Goal: Task Accomplishment & Management: Manage account settings

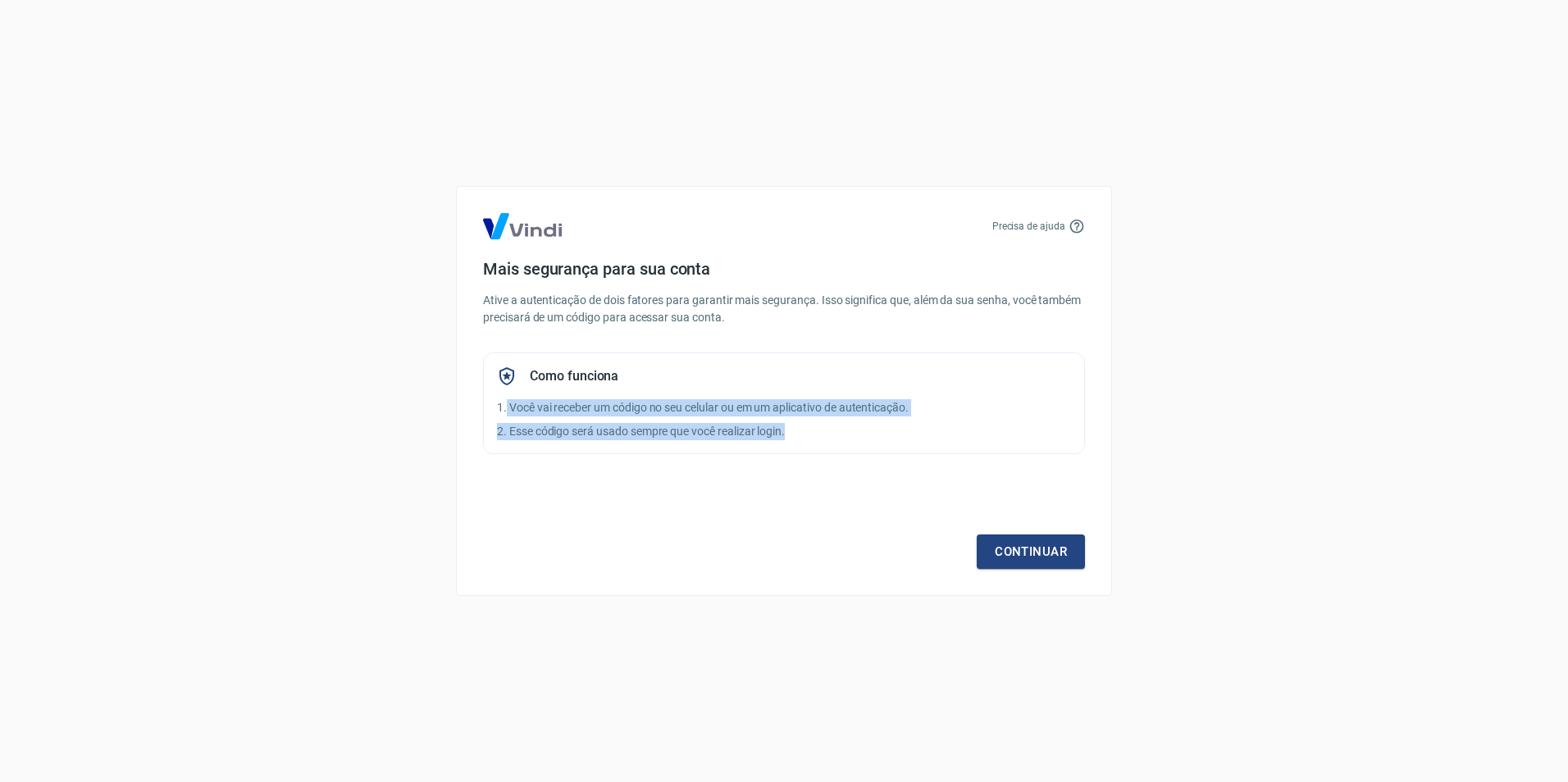
drag, startPoint x: 507, startPoint y: 409, endPoint x: 848, endPoint y: 433, distance: 341.8
click at [848, 433] on div "Como funciona 1. Você vai receber um código no seu celular ou em um aplicativo …" at bounding box center [784, 403] width 602 height 102
drag, startPoint x: 848, startPoint y: 433, endPoint x: 842, endPoint y: 446, distance: 14.3
click at [813, 434] on p "2. Esse código será usado sempre que você realizar login." at bounding box center [784, 432] width 574 height 17
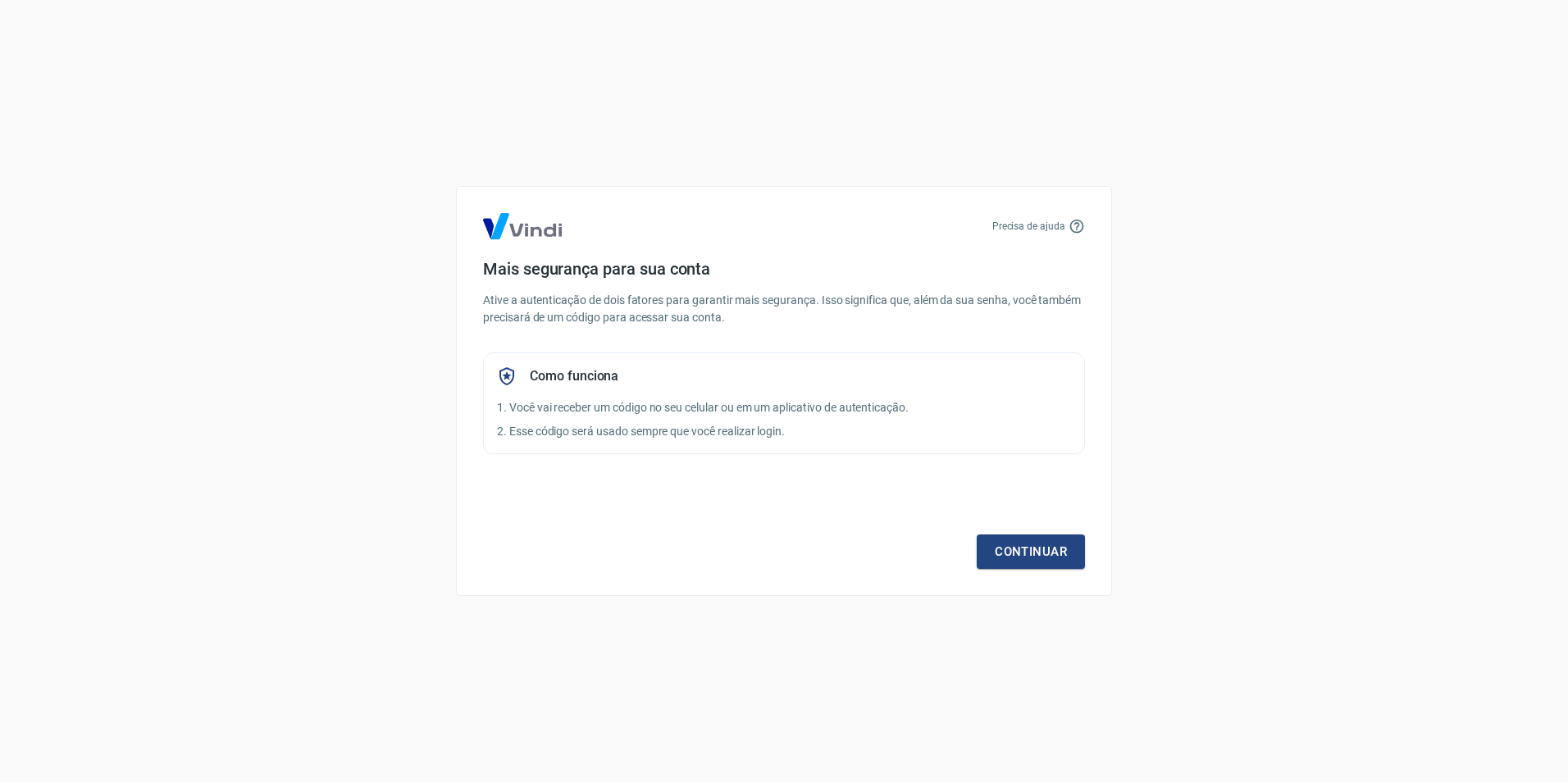
click at [976, 534] on div "Continuar" at bounding box center [784, 521] width 602 height 95
click at [1030, 557] on link "Continuar" at bounding box center [1031, 551] width 108 height 35
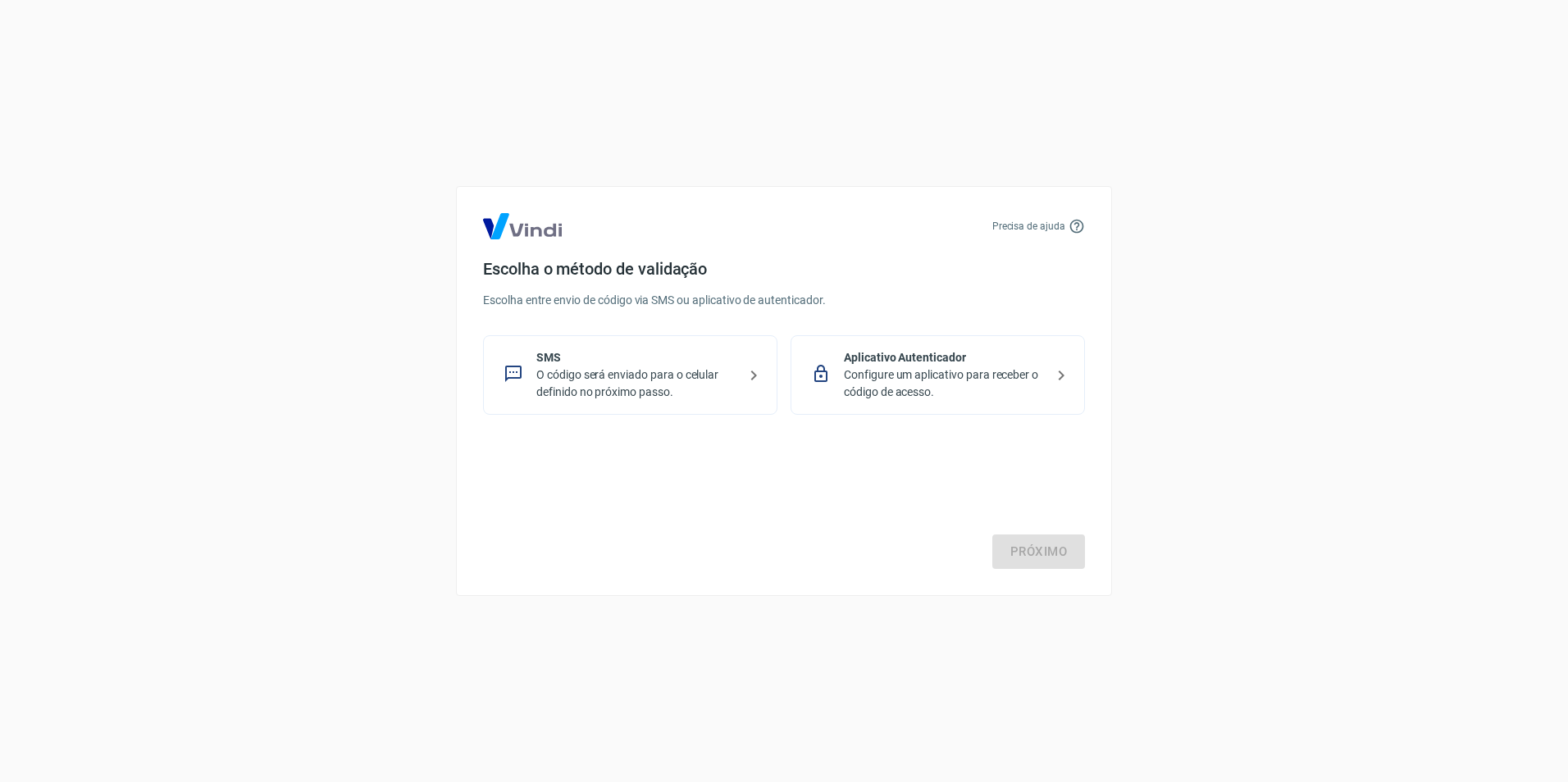
click at [581, 374] on p "O código será enviado para o celular definido no próximo passo." at bounding box center [636, 383] width 201 height 35
click at [936, 366] on p "Configure um aplicativo para receber o código de acesso." at bounding box center [944, 383] width 201 height 35
click at [1031, 546] on link "Próximo" at bounding box center [1038, 551] width 93 height 35
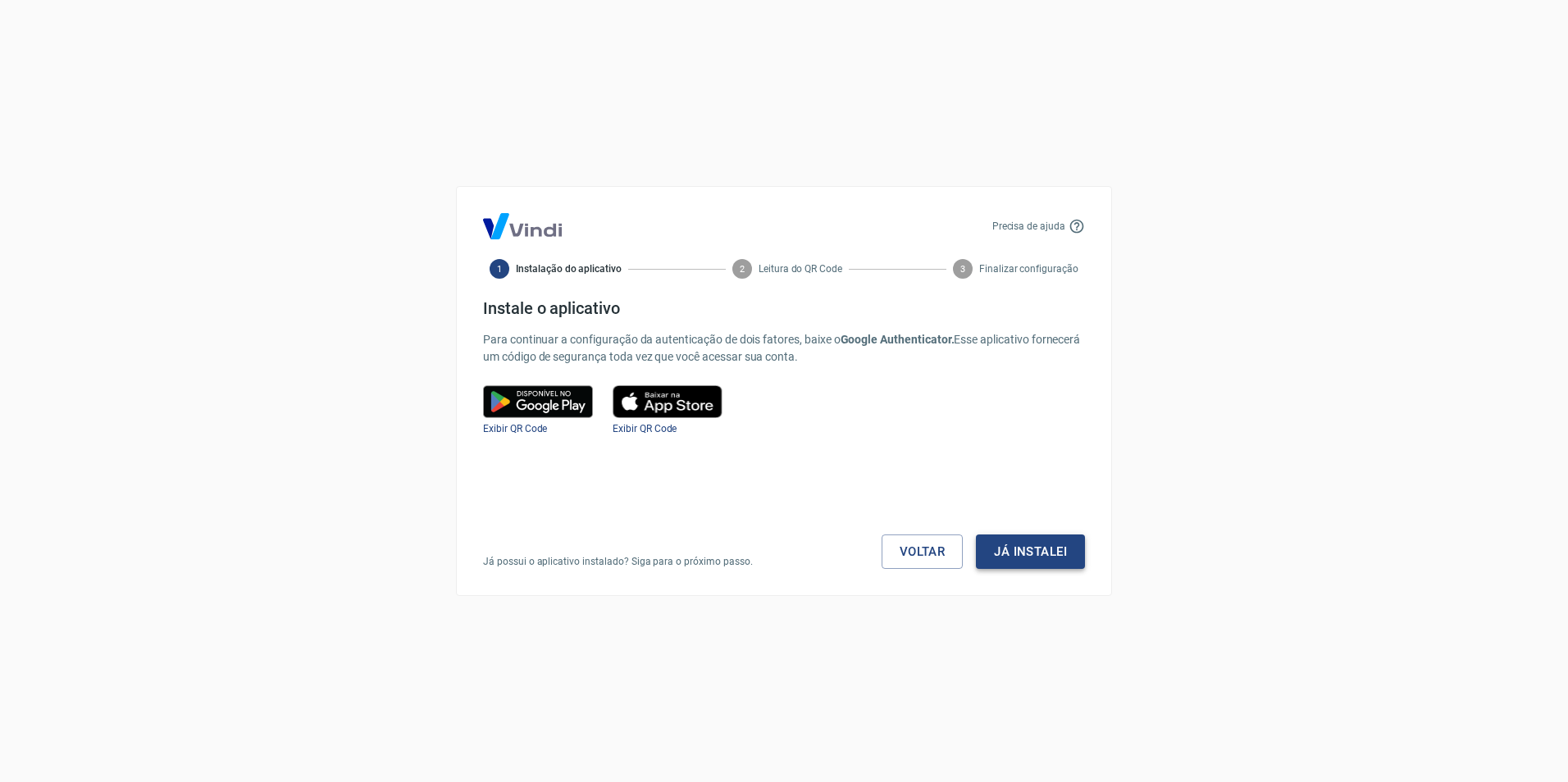
click at [1009, 547] on button "Já instalei" at bounding box center [1031, 551] width 109 height 35
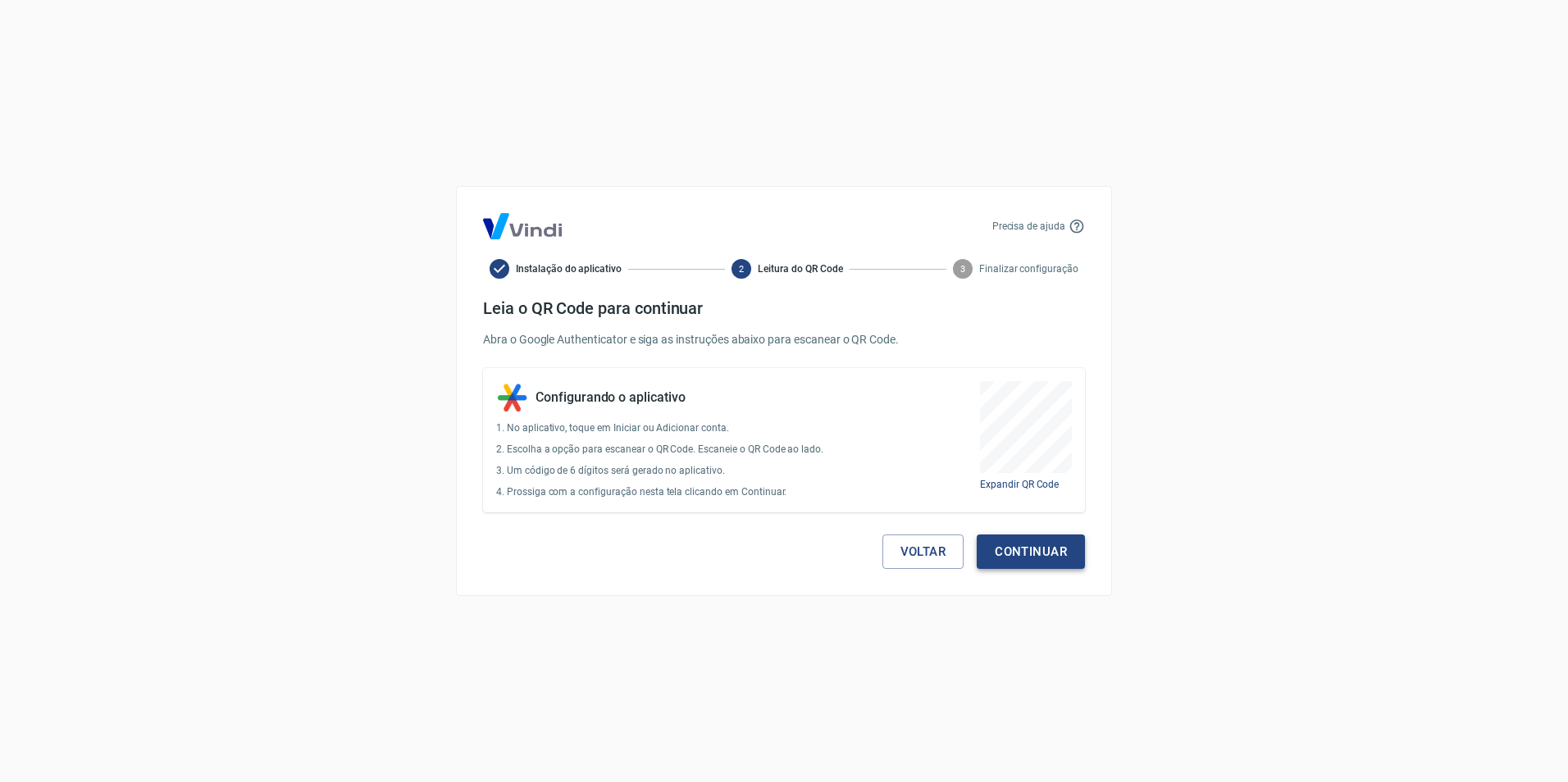
click at [1053, 552] on button "Continuar" at bounding box center [1031, 551] width 108 height 35
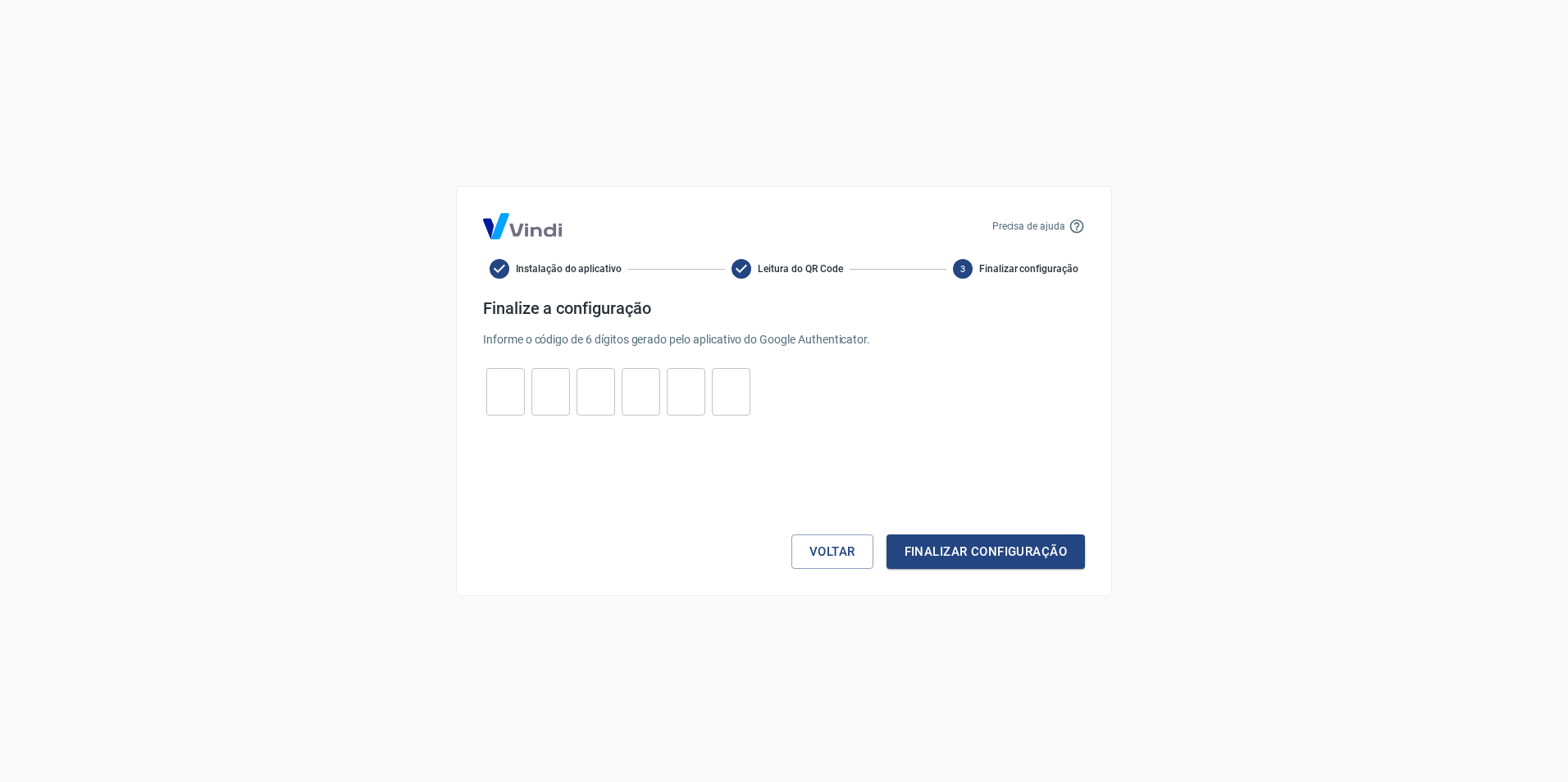
click at [506, 399] on input "tel" at bounding box center [506, 392] width 38 height 36
type input "0"
type input "7"
type input "5"
type input "0"
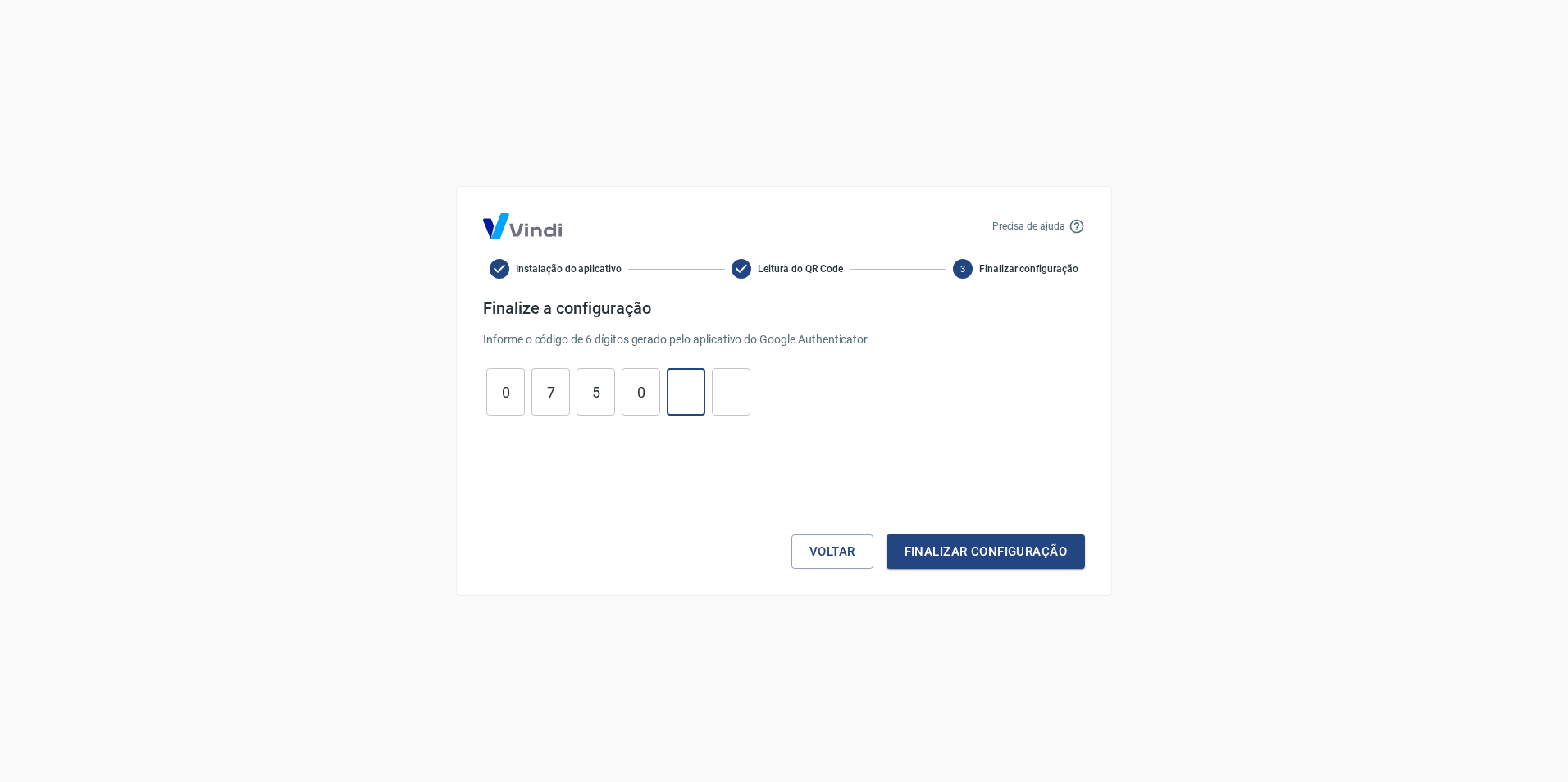
type input "9"
click at [1006, 557] on button "Finalizar configuração" at bounding box center [986, 551] width 198 height 35
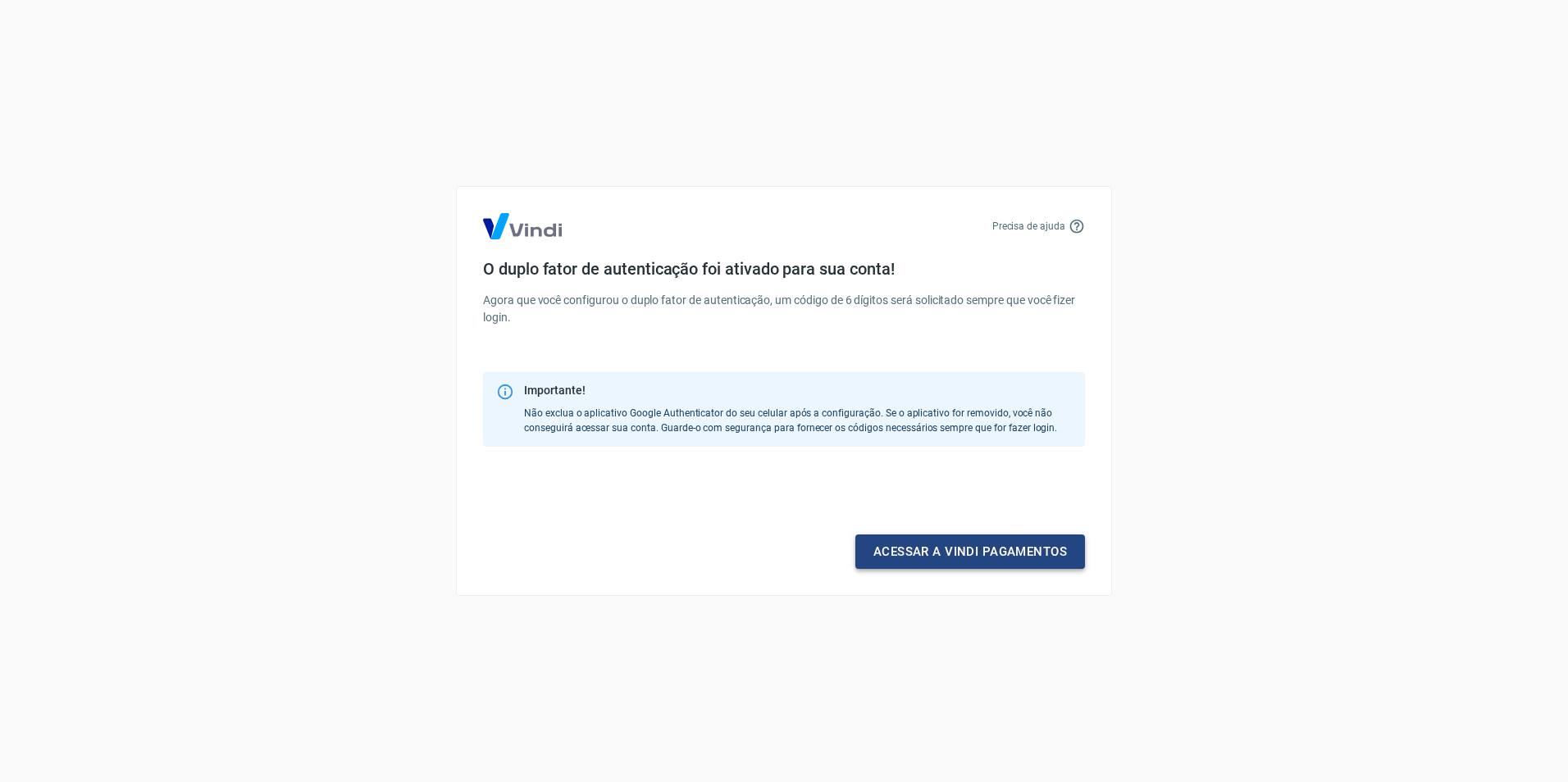
click at [919, 548] on link "Acessar a Vindi pagamentos" at bounding box center [971, 551] width 230 height 35
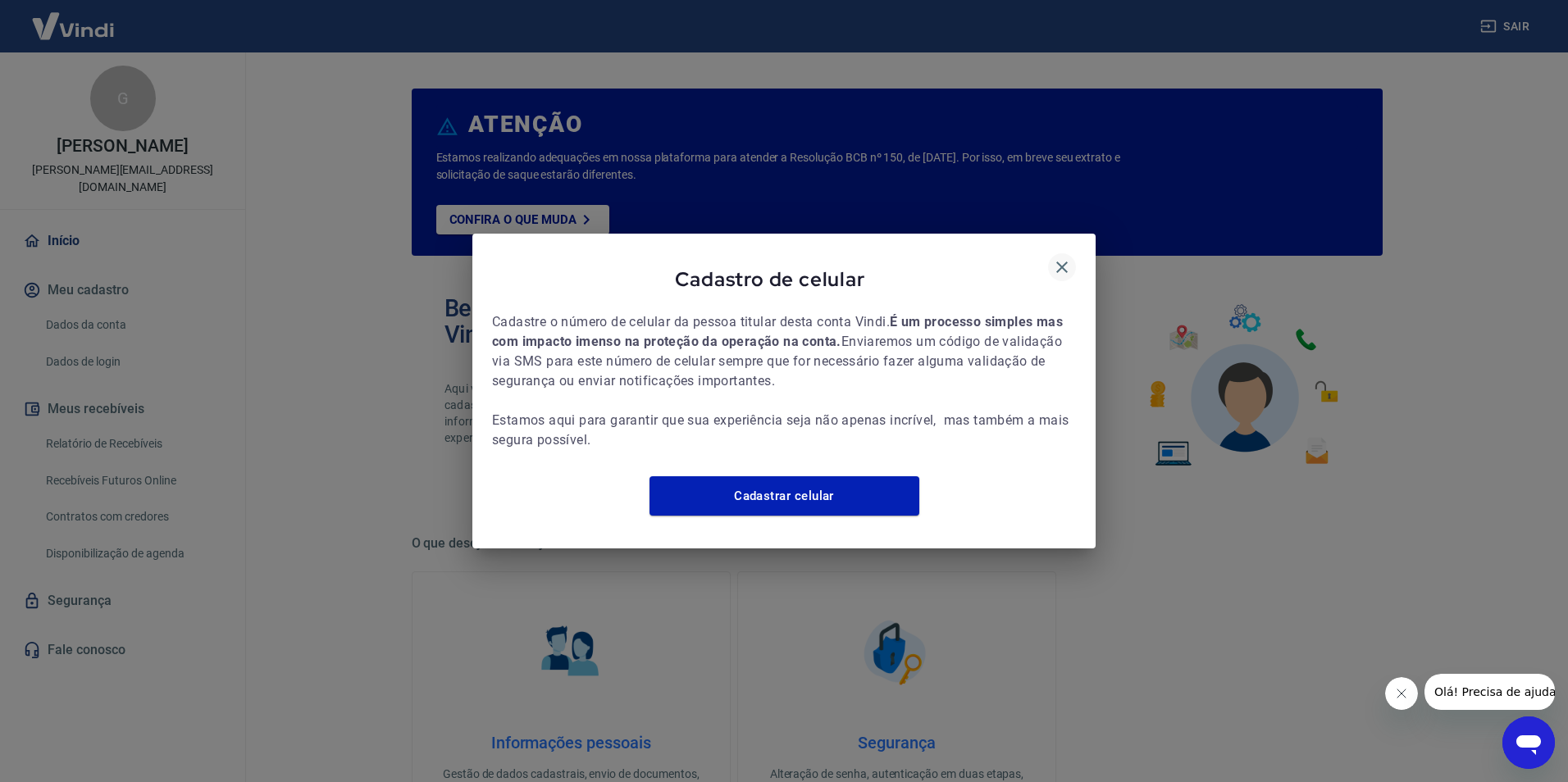
click at [1057, 262] on icon "button" at bounding box center [1062, 267] width 11 height 11
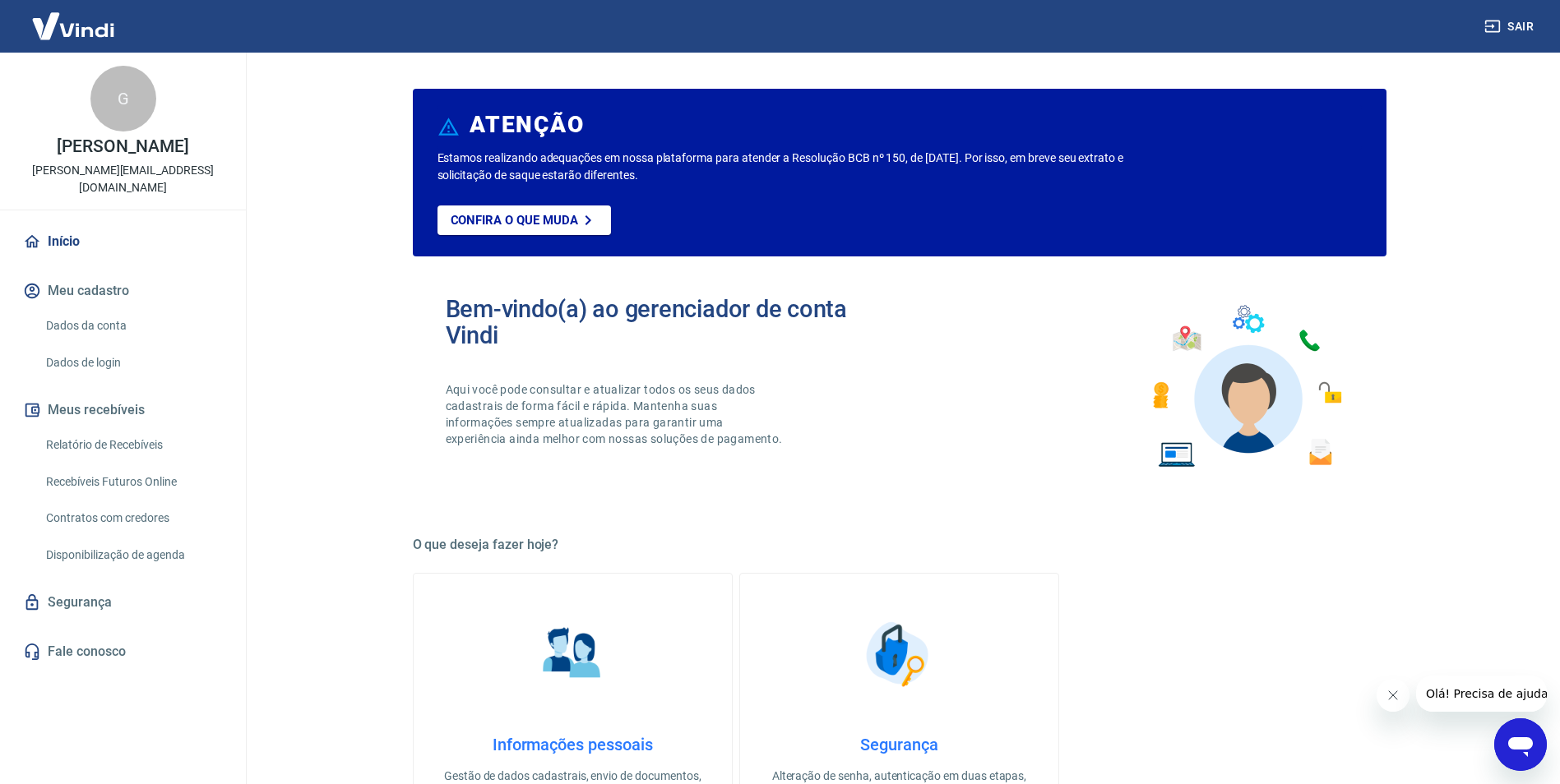
drag, startPoint x: 587, startPoint y: 149, endPoint x: 730, endPoint y: 170, distance: 144.5
click at [730, 170] on div "ATENÇÃO Estamos realizando adequações em nossa plataforma para atender a Resolu…" at bounding box center [899, 172] width 973 height 168
drag, startPoint x: 730, startPoint y: 170, endPoint x: 720, endPoint y: 185, distance: 18.0
click at [720, 185] on div "Estamos realizando adequações em nossa plataforma para atender a Resolução BCB …" at bounding box center [899, 203] width 925 height 107
click at [487, 175] on p "Estamos realizando adequações em nossa plataforma para atender a Resolução BCB …" at bounding box center [807, 167] width 739 height 35
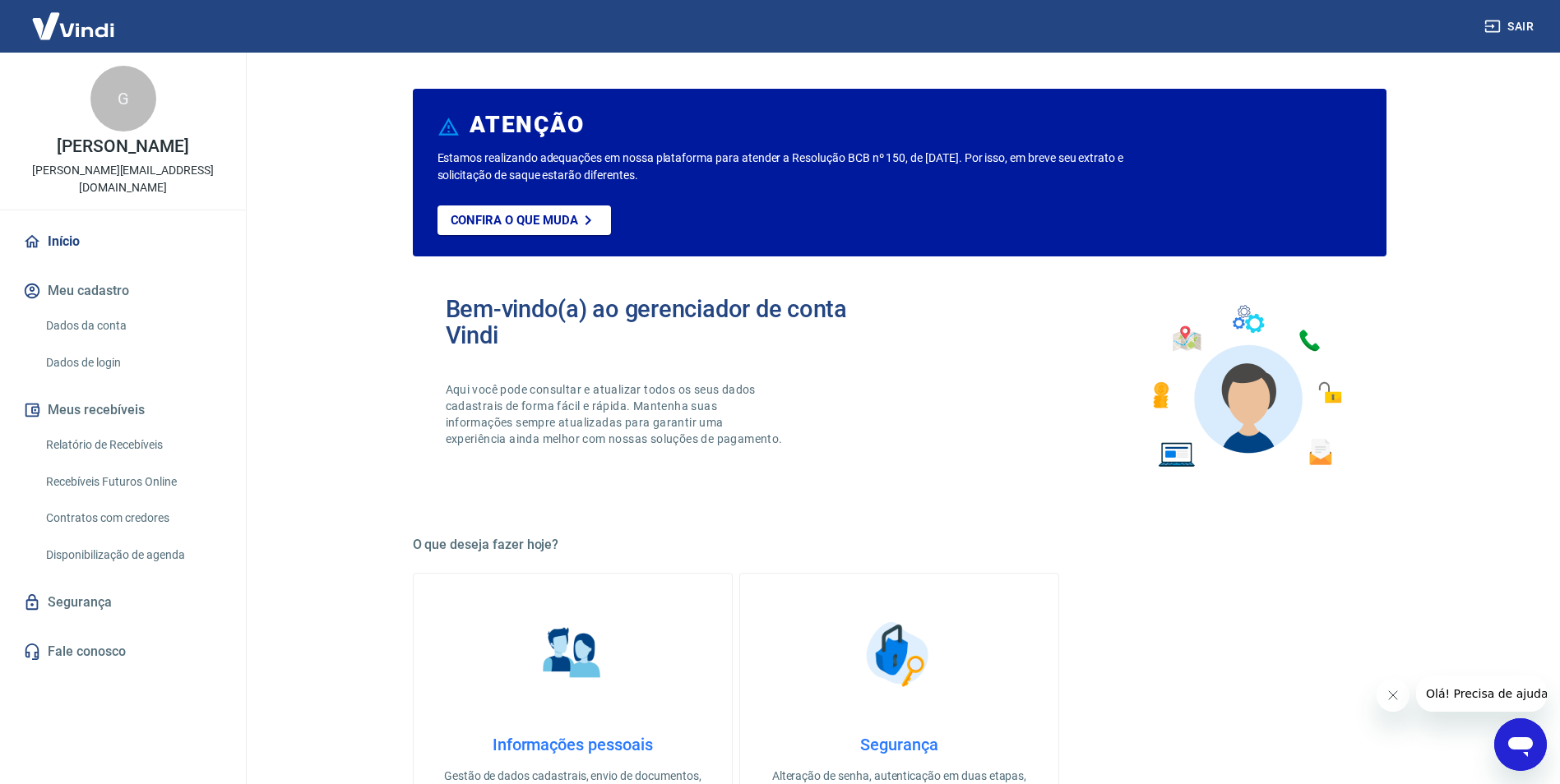
click at [111, 428] on link "Relatório de Recebíveis" at bounding box center [132, 445] width 186 height 34
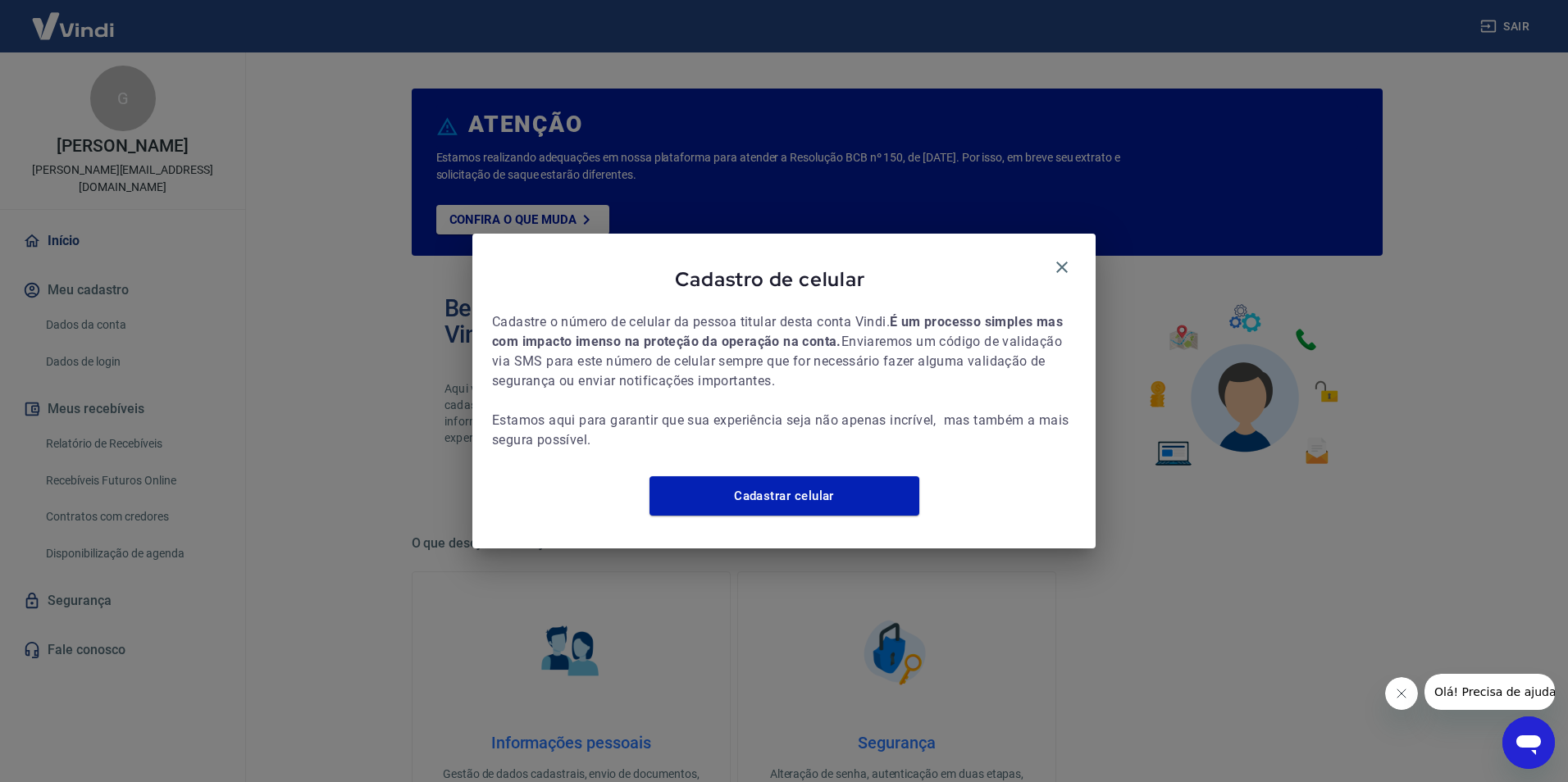
click at [129, 267] on div "Cadastro de celular Cadastre o número de celular da pessoa titular desta conta …" at bounding box center [784, 391] width 1568 height 782
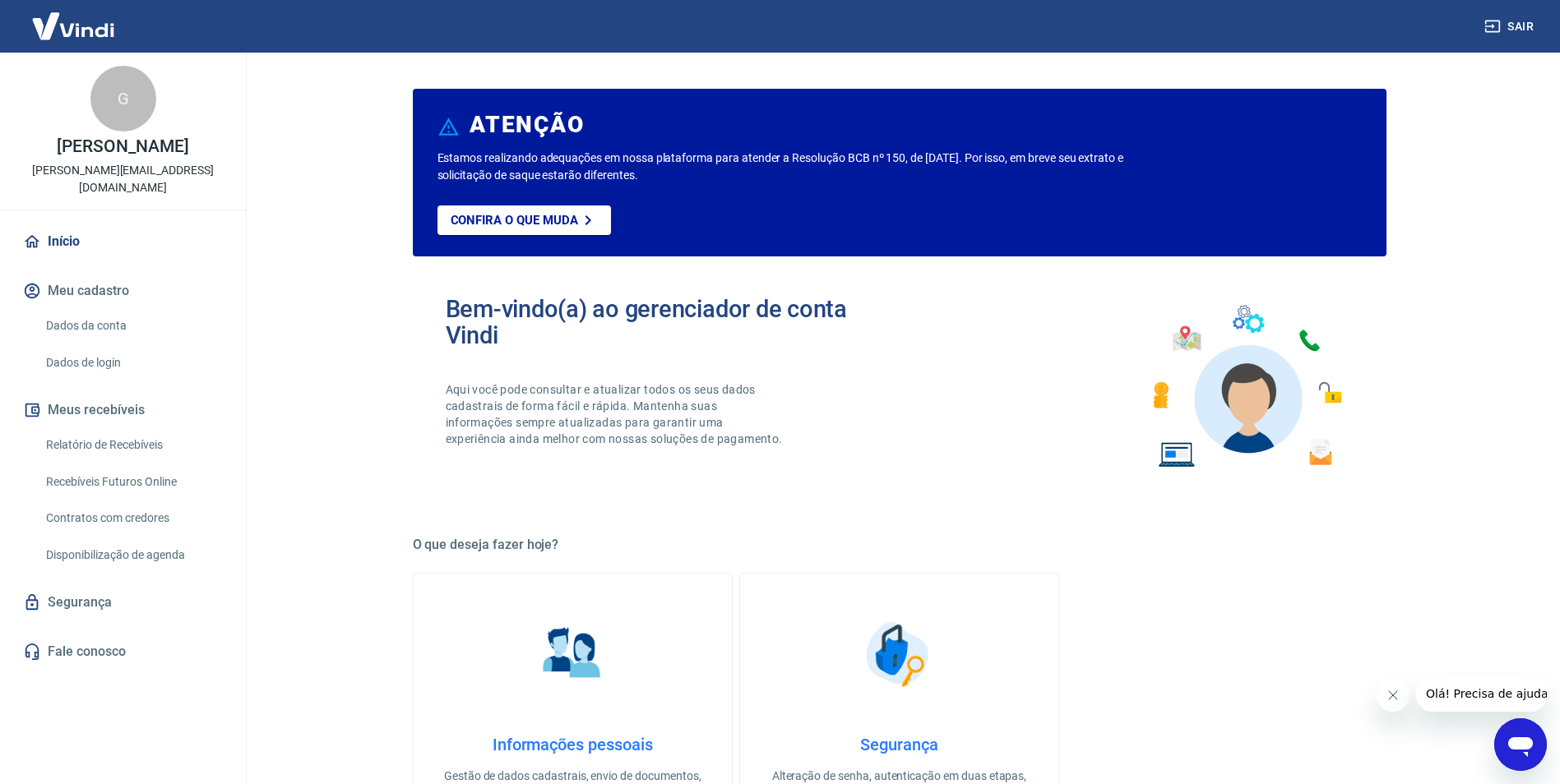
click at [125, 428] on link "Relatório de Recebíveis" at bounding box center [132, 445] width 186 height 34
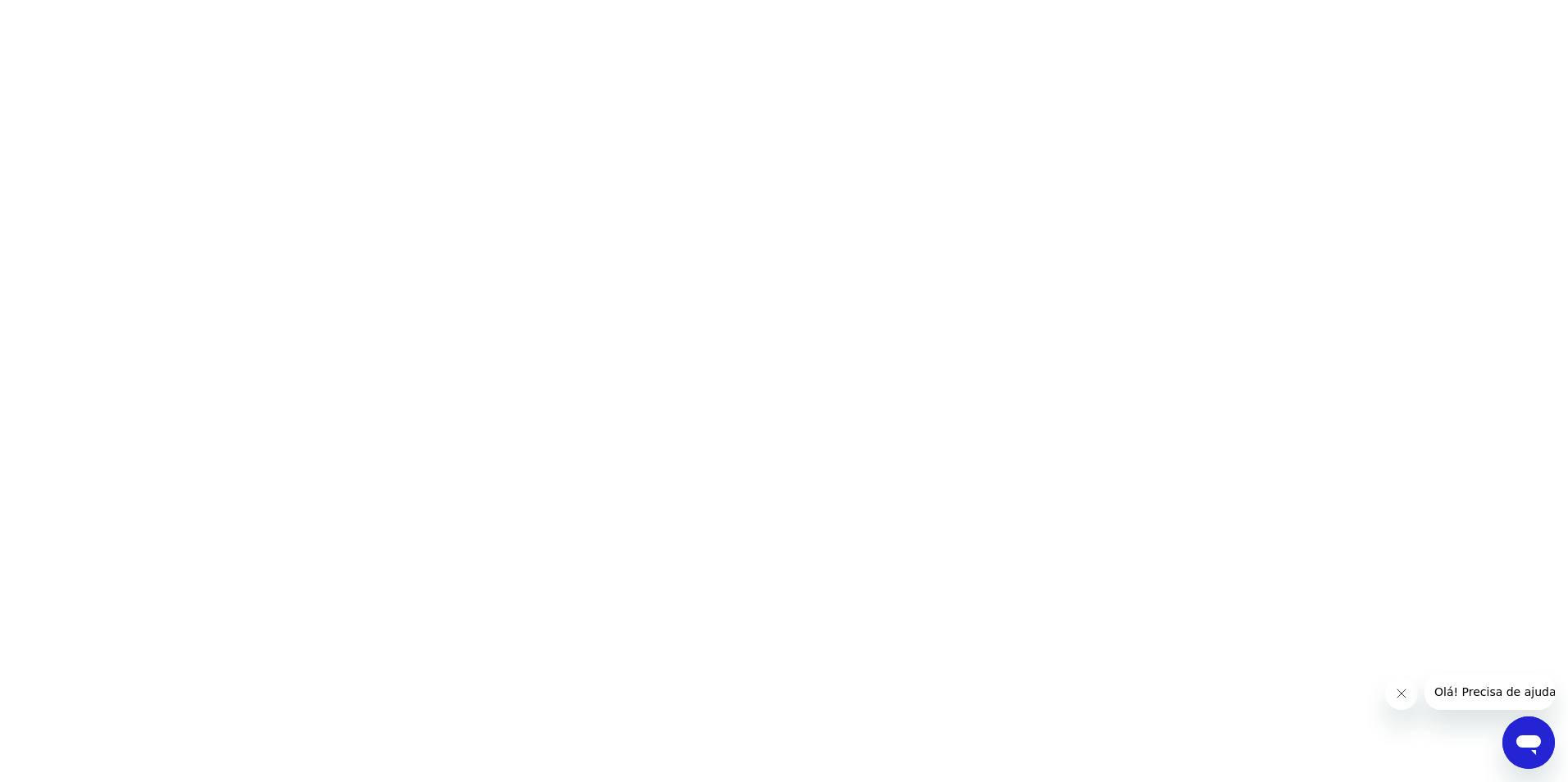
click at [192, 0] on html at bounding box center [784, 0] width 1568 height 0
drag, startPoint x: 1417, startPoint y: 693, endPoint x: 1403, endPoint y: 692, distance: 14.0
click at [1406, 692] on button "Fechar mensagem da empresa" at bounding box center [1401, 693] width 33 height 33
click at [1401, 0] on html at bounding box center [784, 0] width 1568 height 0
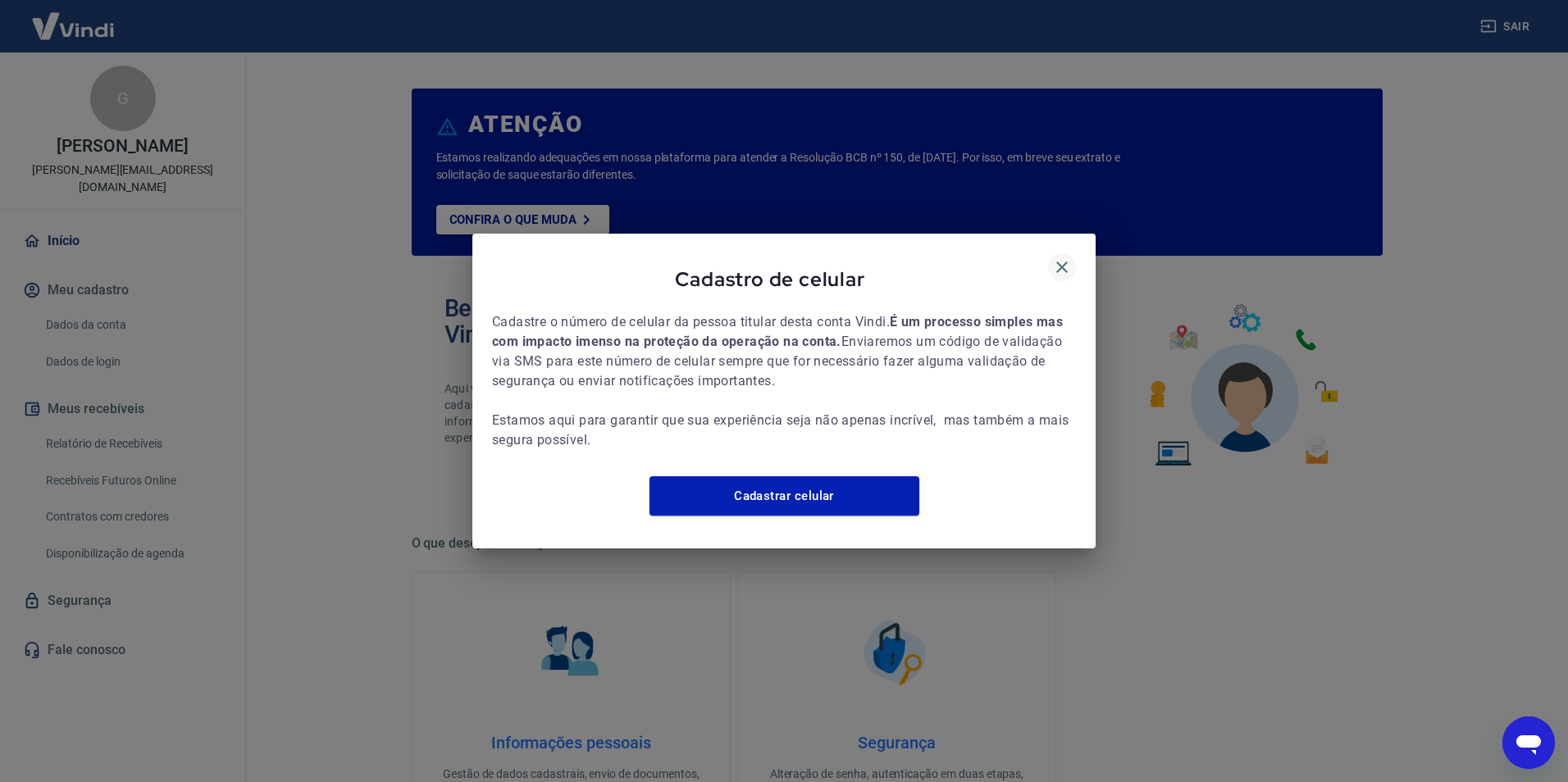
click at [1063, 264] on icon "button" at bounding box center [1062, 267] width 20 height 20
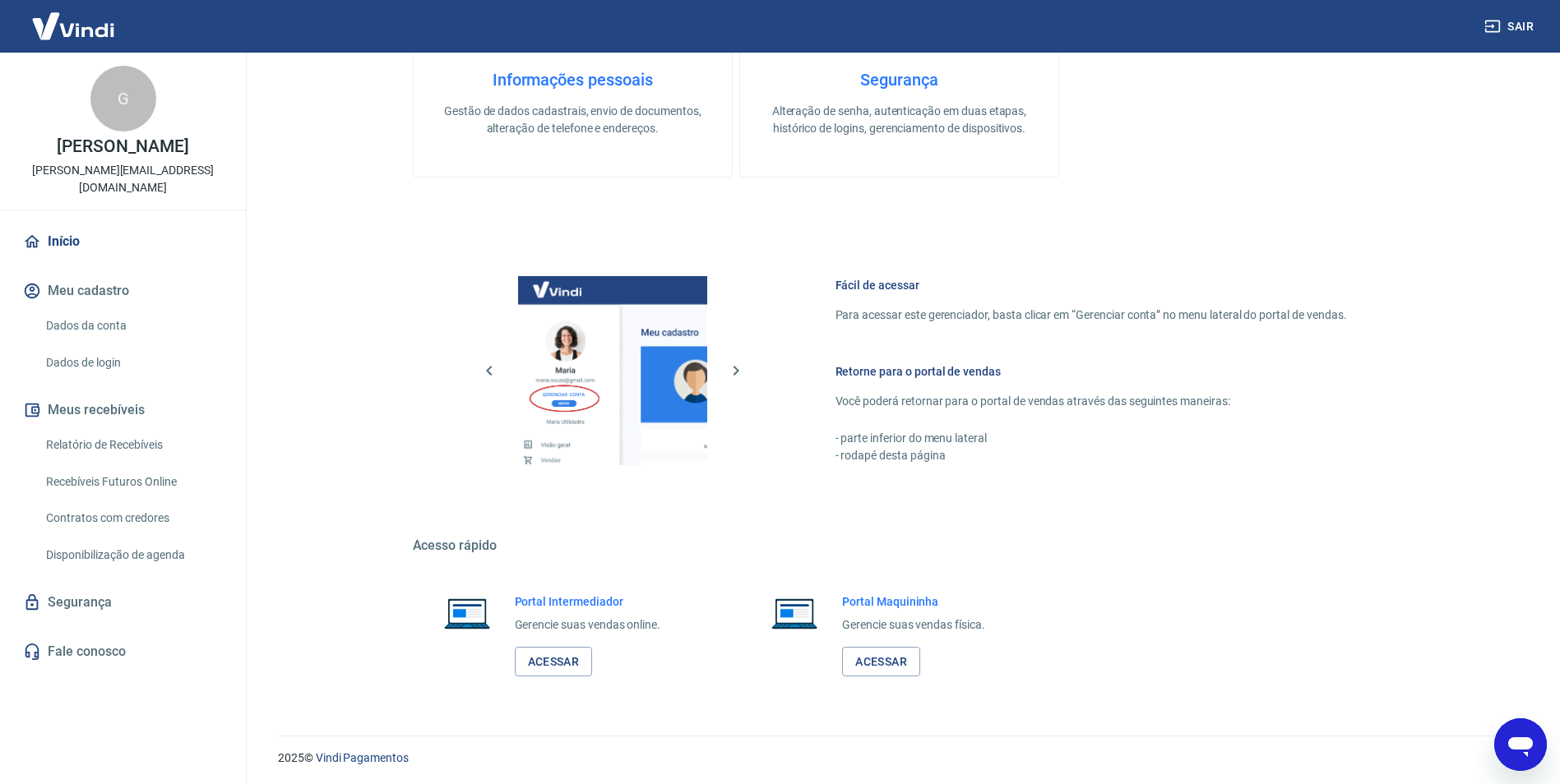
scroll to position [668, 0]
click at [86, 466] on link "Recebíveis Futuros Online" at bounding box center [132, 482] width 186 height 34
click at [133, 501] on link "Contratos com credores" at bounding box center [132, 518] width 186 height 34
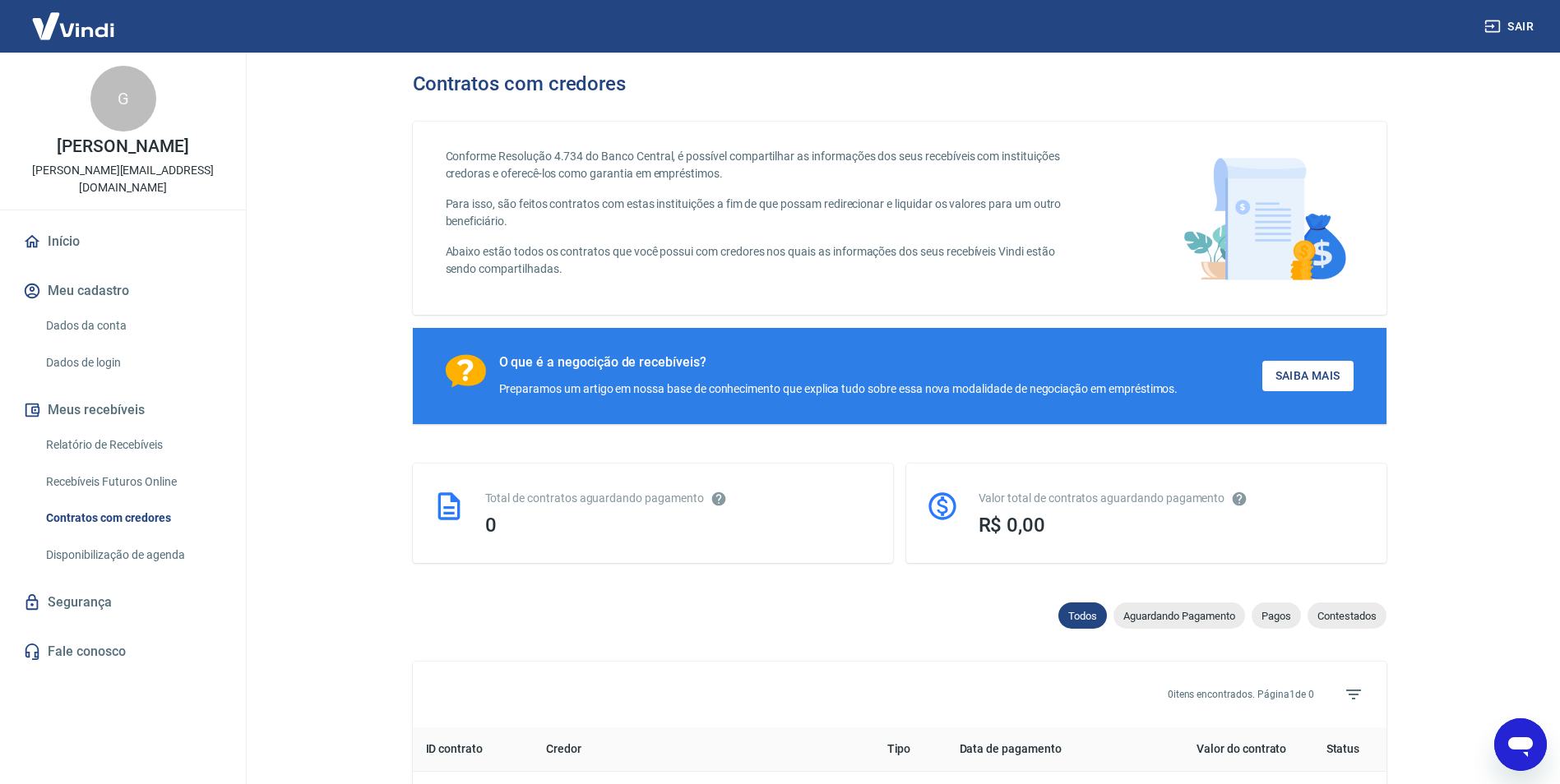
click at [129, 541] on link "Disponibilização de agenda" at bounding box center [132, 555] width 186 height 34
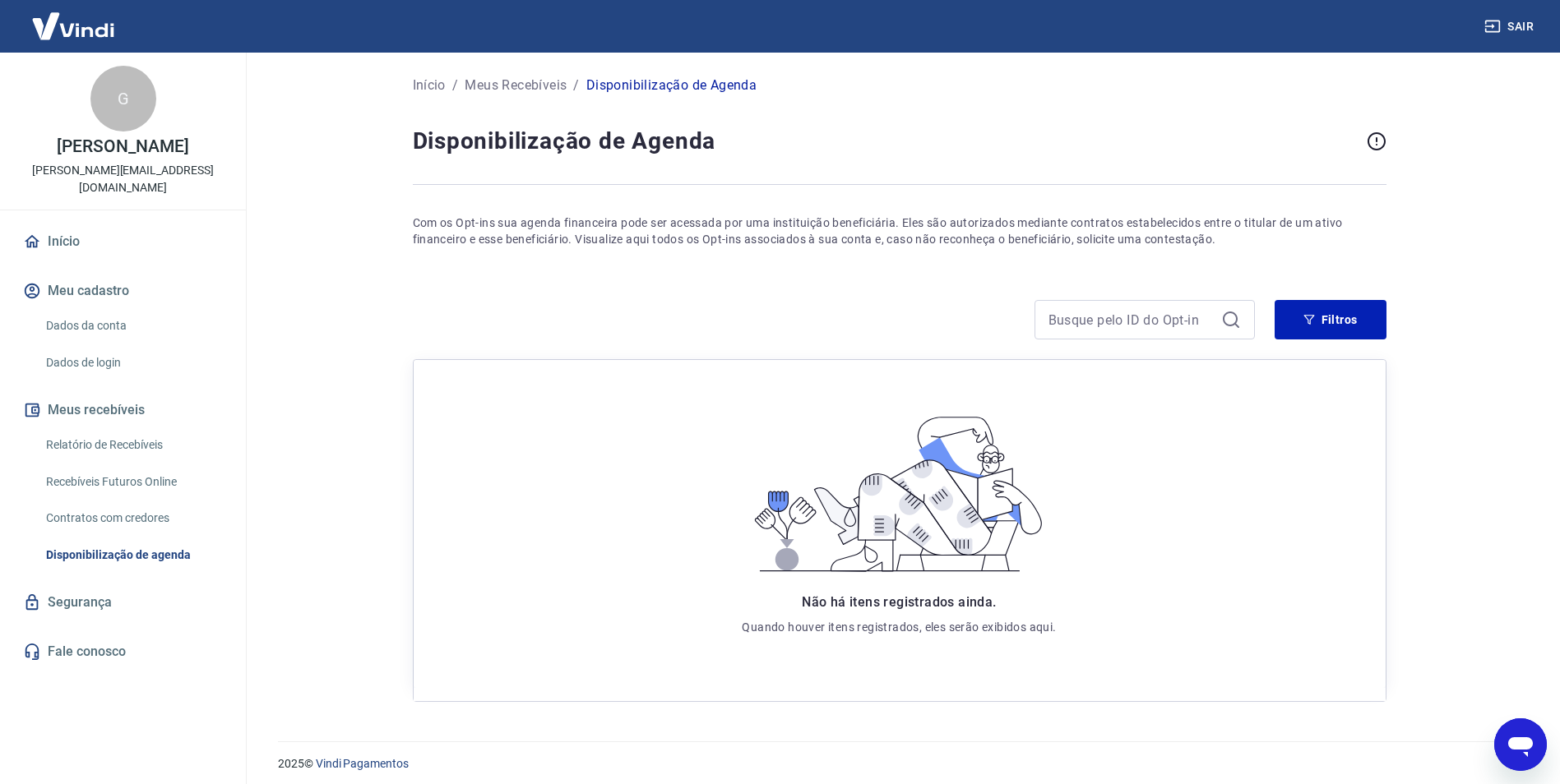
click at [111, 428] on link "Relatório de Recebíveis" at bounding box center [132, 445] width 186 height 34
